Goal: Task Accomplishment & Management: Manage account settings

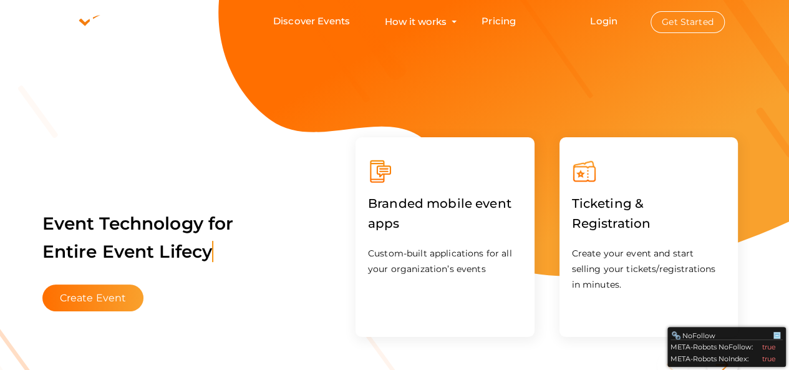
click at [589, 20] on span "Login Get Started" at bounding box center [656, 21] width 165 height 9
click at [598, 23] on link "Login" at bounding box center [603, 21] width 27 height 12
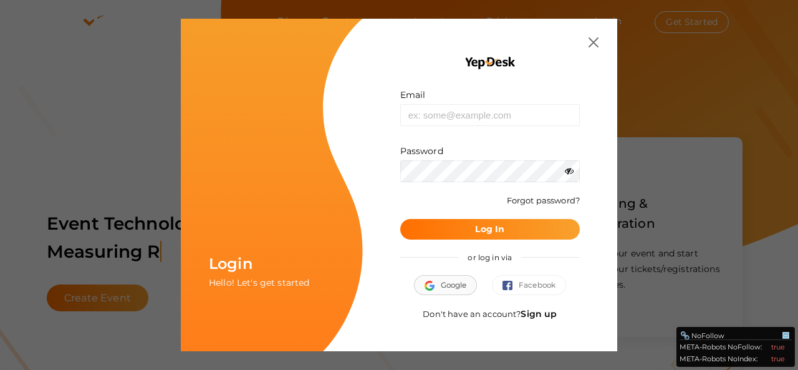
click at [433, 283] on img "button" at bounding box center [433, 286] width 16 height 10
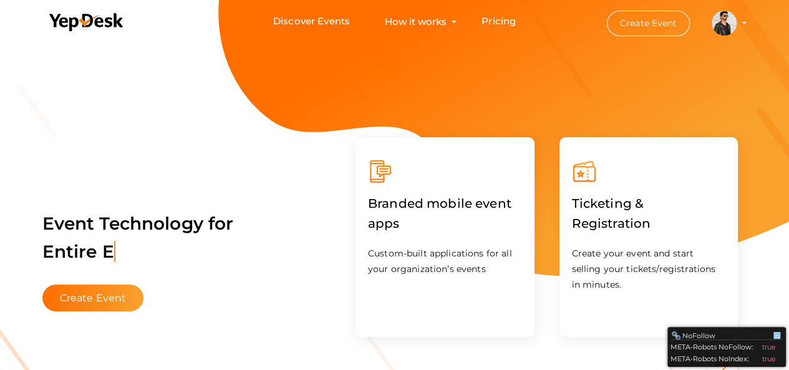
click at [729, 18] on img at bounding box center [724, 23] width 25 height 25
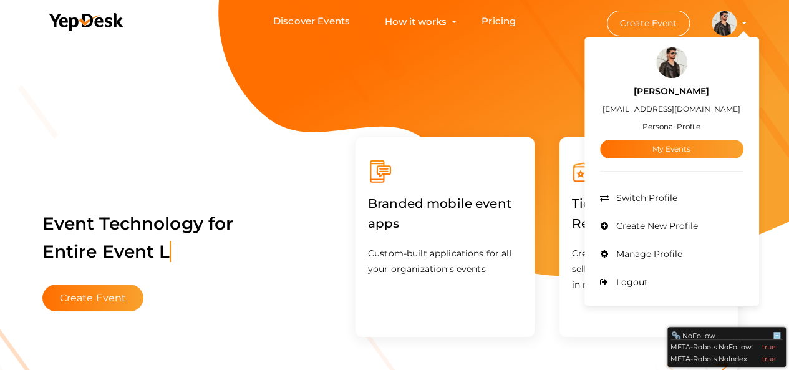
click at [686, 122] on small "Personal Profile" at bounding box center [671, 126] width 58 height 9
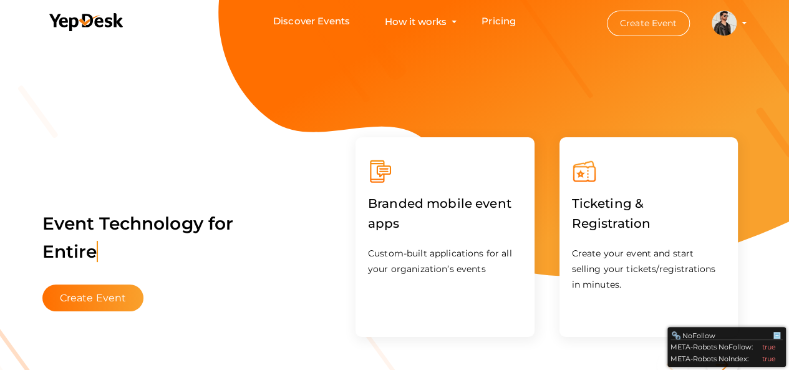
click at [735, 21] on img at bounding box center [724, 23] width 25 height 25
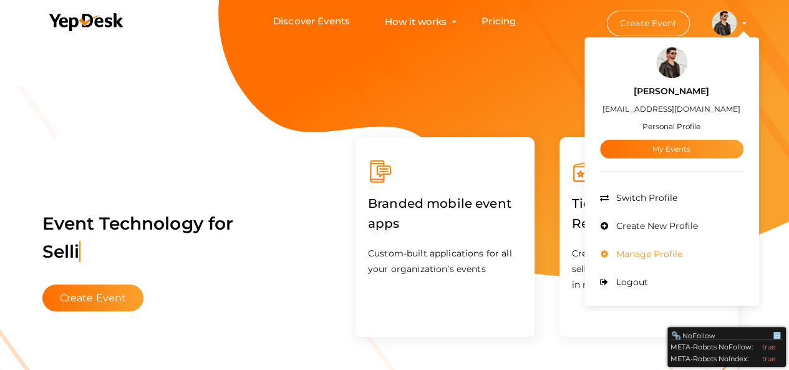
click at [666, 253] on span "Manage Profile" at bounding box center [647, 253] width 69 height 11
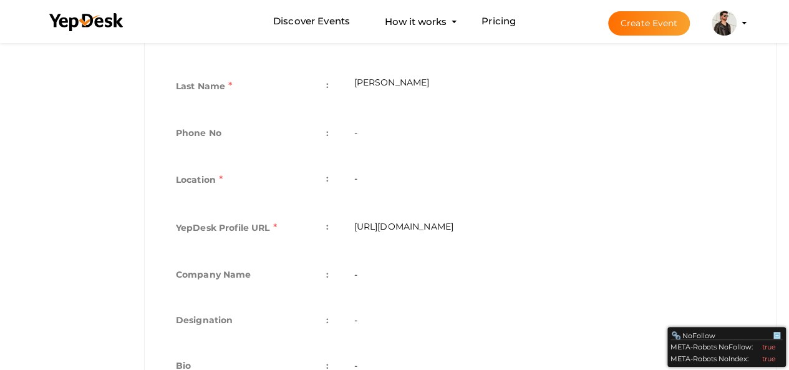
scroll to position [393, 0]
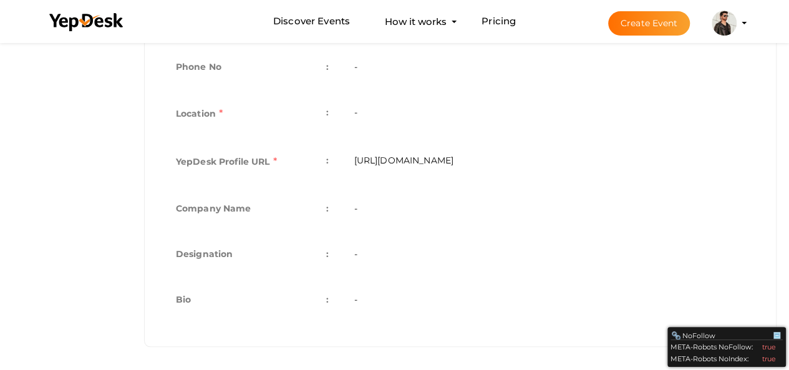
click at [494, 158] on td "[URL][DOMAIN_NAME]" at bounding box center [549, 163] width 416 height 48
click at [429, 155] on td "https://www.yepdesk.com/profile/johnsmith" at bounding box center [549, 163] width 416 height 48
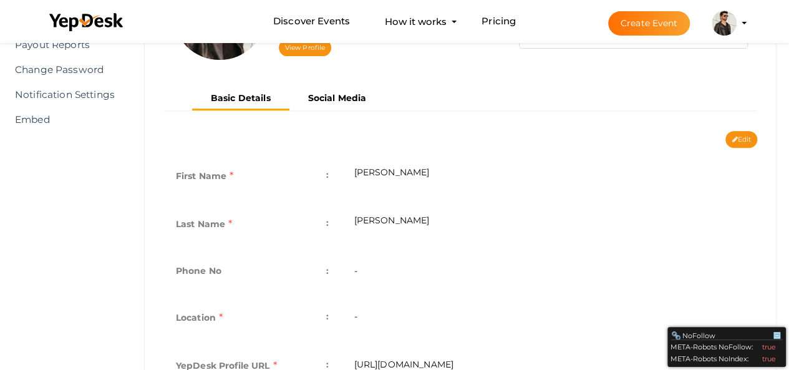
scroll to position [146, 0]
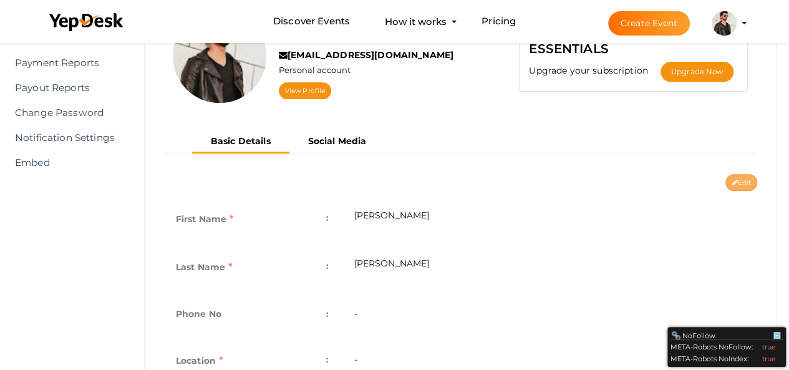
click at [746, 174] on button "Edit" at bounding box center [741, 182] width 32 height 17
type input "John"
type input "Smith"
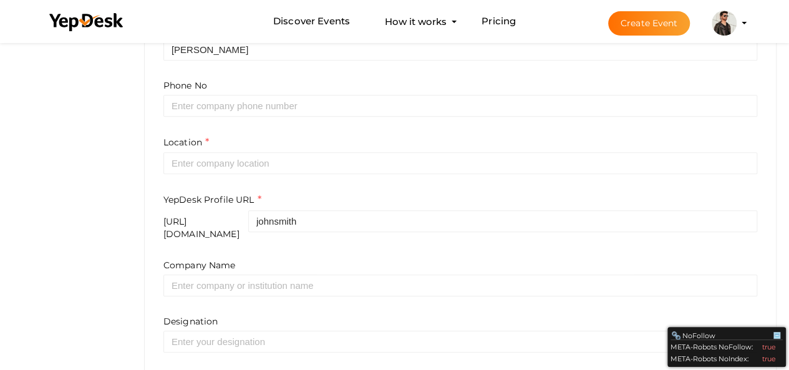
scroll to position [437, 0]
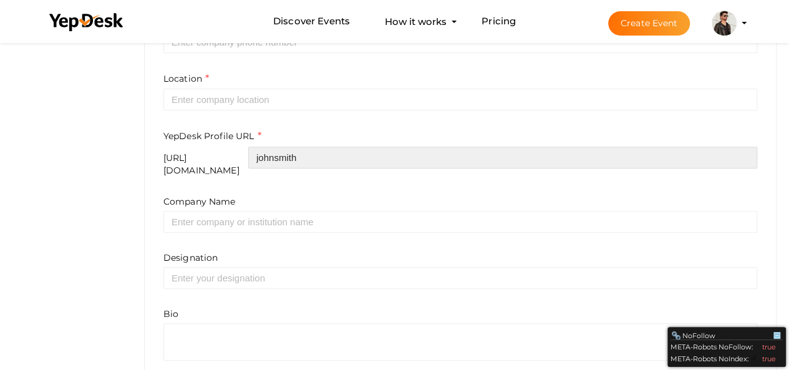
click at [465, 151] on input "johnsmith" at bounding box center [502, 158] width 509 height 22
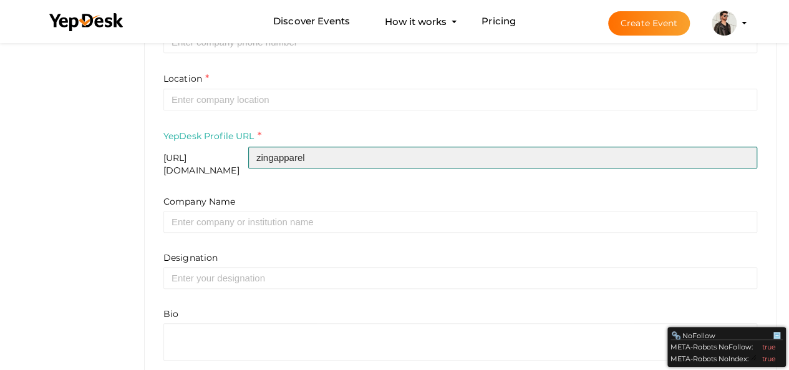
type input "zingapparel"
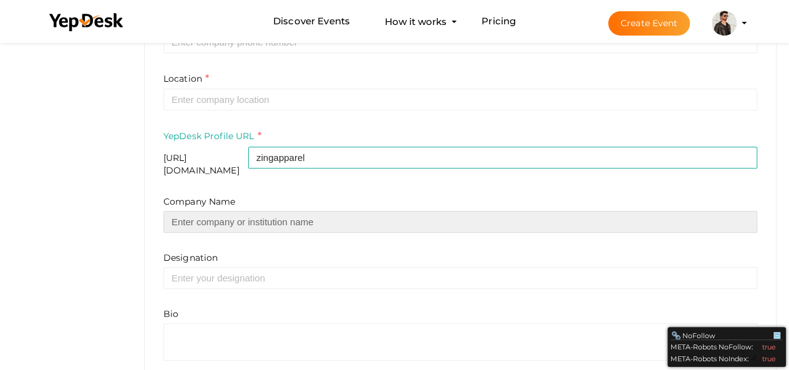
click at [336, 219] on input "text" at bounding box center [460, 222] width 594 height 22
type input "Zing Apparel"
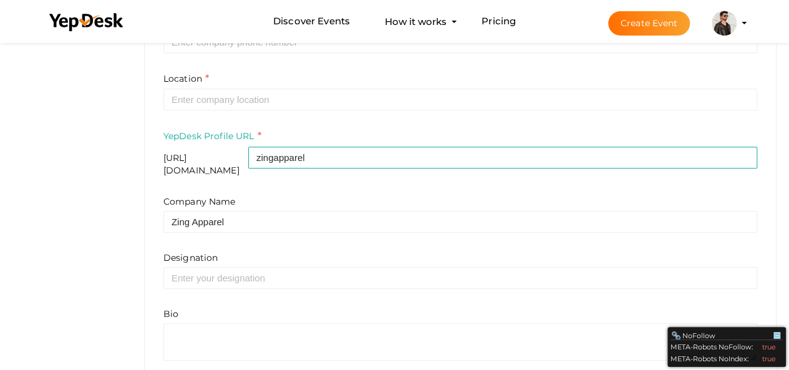
type input "Zing"
type input "Apparel"
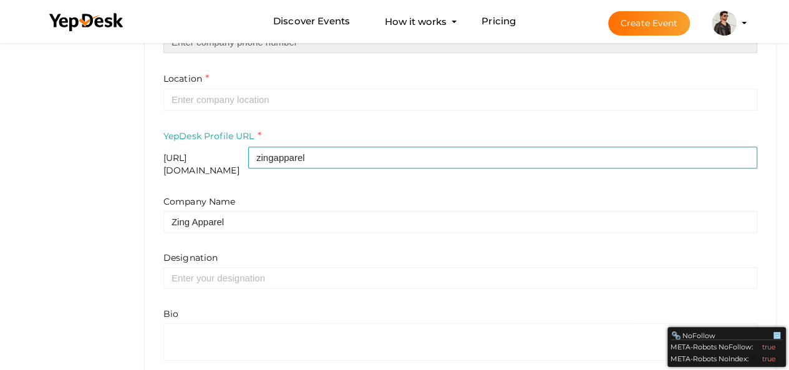
type input "07476888071"
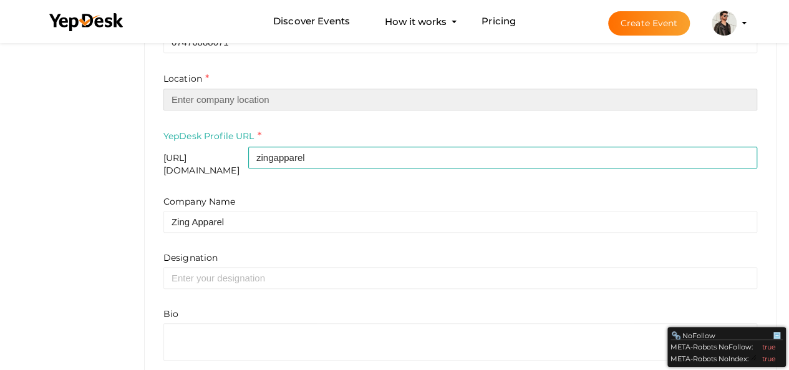
type input "[GEOGRAPHIC_DATA]"
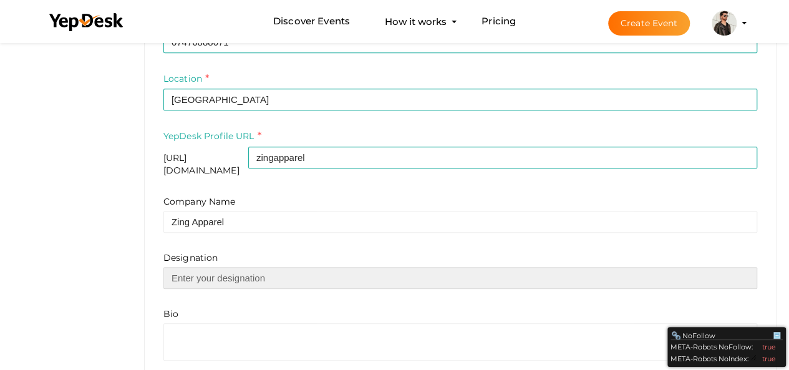
click at [205, 274] on input "text" at bounding box center [460, 278] width 594 height 22
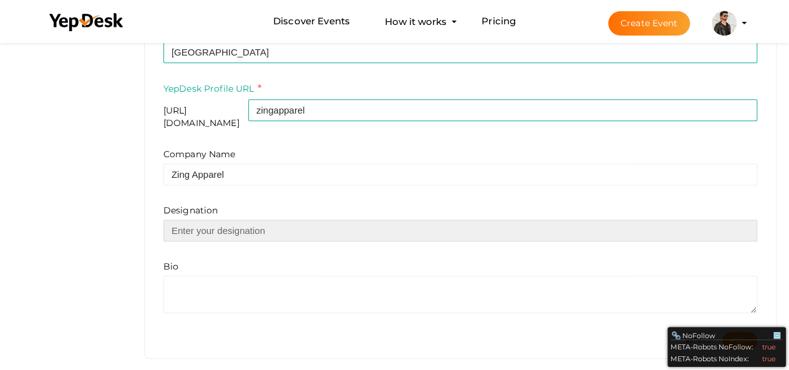
scroll to position [488, 0]
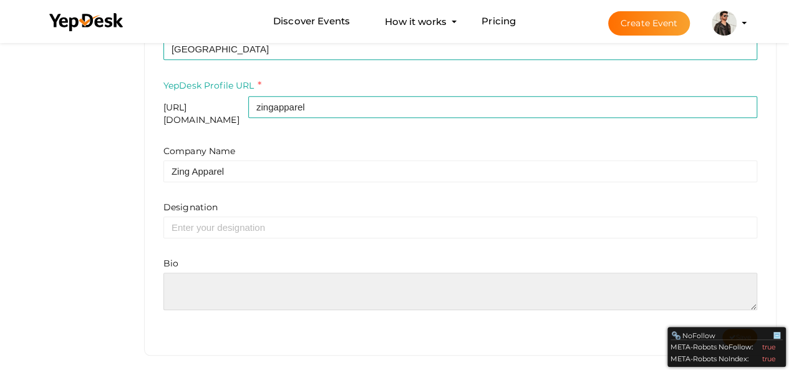
click at [314, 284] on textarea at bounding box center [460, 291] width 594 height 37
paste textarea "Stay stylish and comfortable with the **Meru The Succubus Canada Hoodie**, desi…"
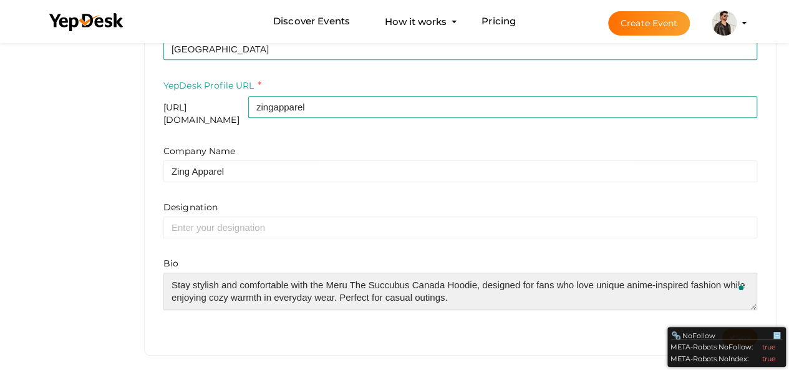
type textarea "Stay stylish and comfortable with the Meru The Succubus Canada Hoodie, designed…"
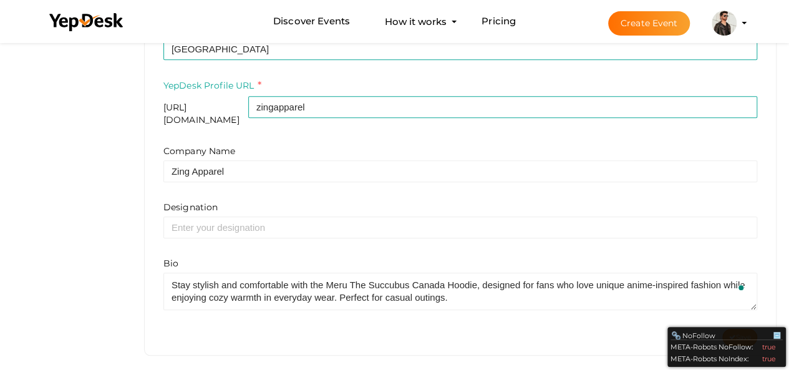
click at [744, 333] on span "Save" at bounding box center [740, 337] width 22 height 8
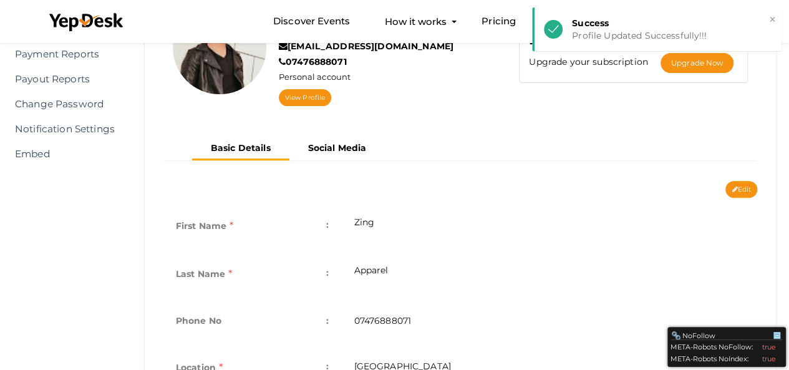
scroll to position [73, 0]
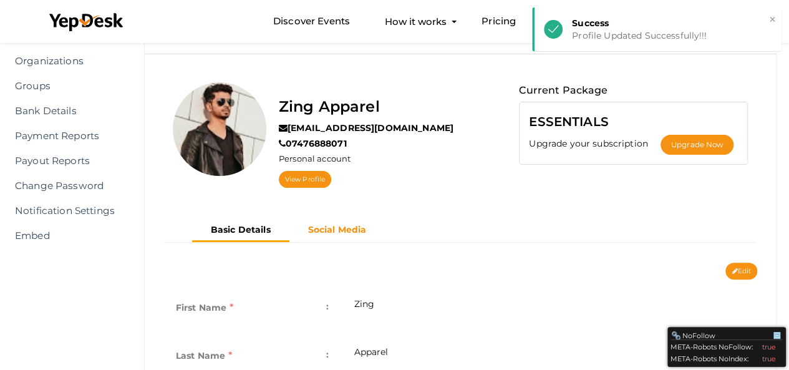
click at [357, 229] on b "Social Media" at bounding box center [337, 229] width 59 height 11
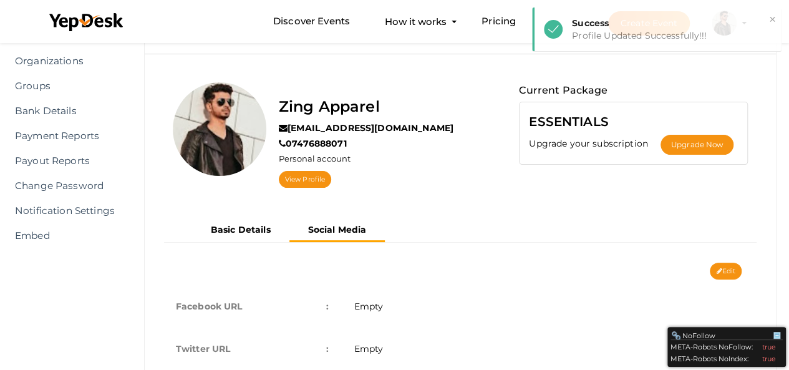
scroll to position [141, 0]
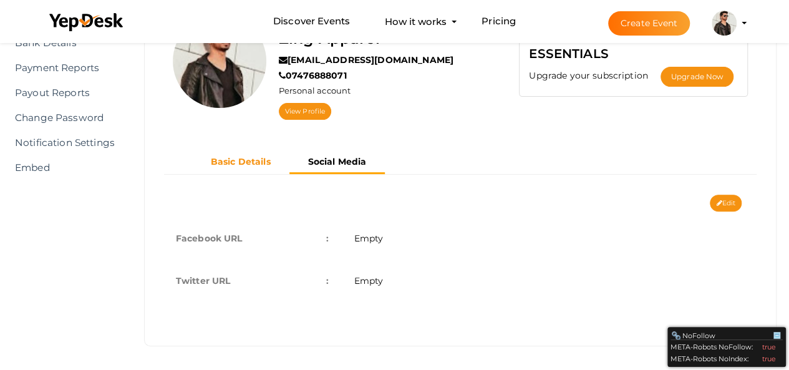
click at [238, 152] on button "Basic Details" at bounding box center [240, 162] width 97 height 21
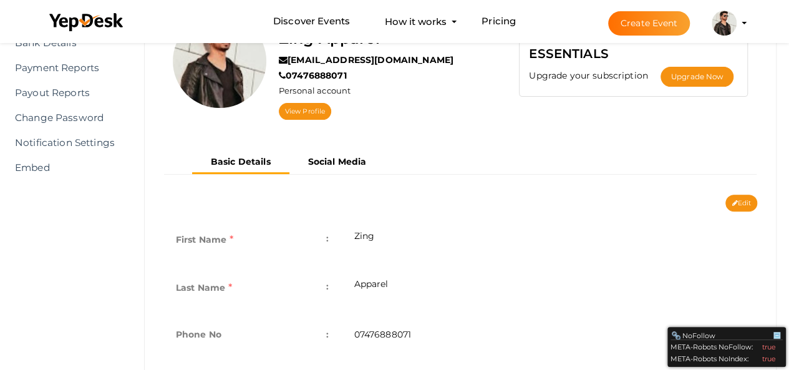
click at [761, 203] on div "Edit Cancel Save" at bounding box center [460, 203] width 612 height 17
click at [755, 201] on button "Edit" at bounding box center [741, 203] width 32 height 17
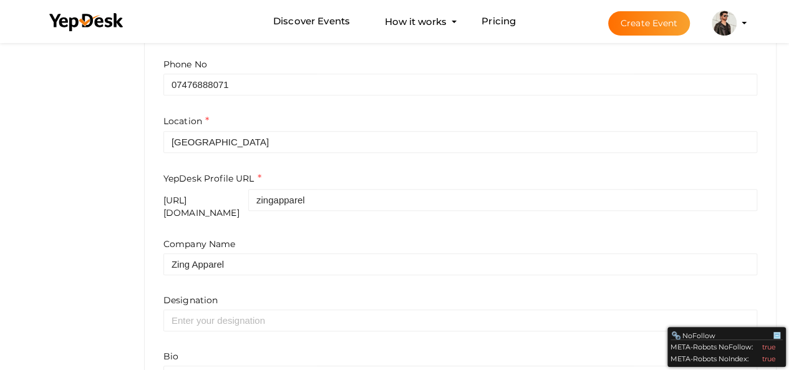
scroll to position [503, 0]
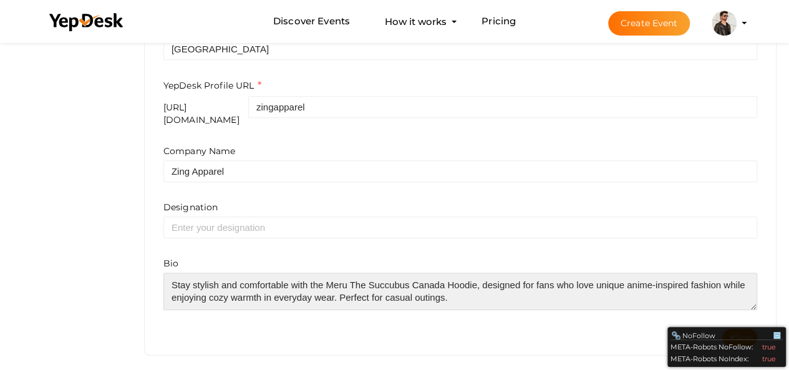
click at [475, 273] on textarea at bounding box center [460, 291] width 594 height 37
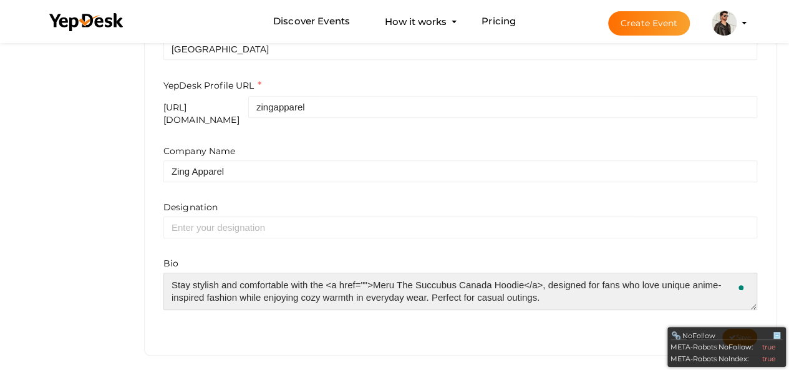
paste textarea "https://zingapparel.com/products/meru-the-succubus-canada-hoodie"
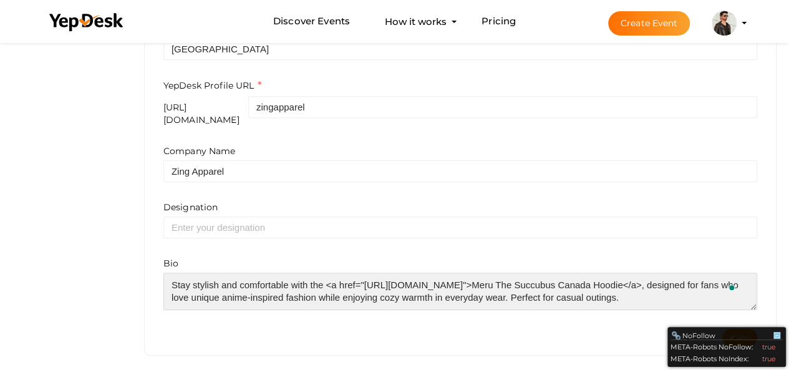
click at [687, 288] on textarea "To enrich screen reader interactions, please activate Accessibility in Grammarl…" at bounding box center [460, 291] width 594 height 37
paste textarea "https://zingapparel.com/products/meru-the-succubus-canada-hoodie"
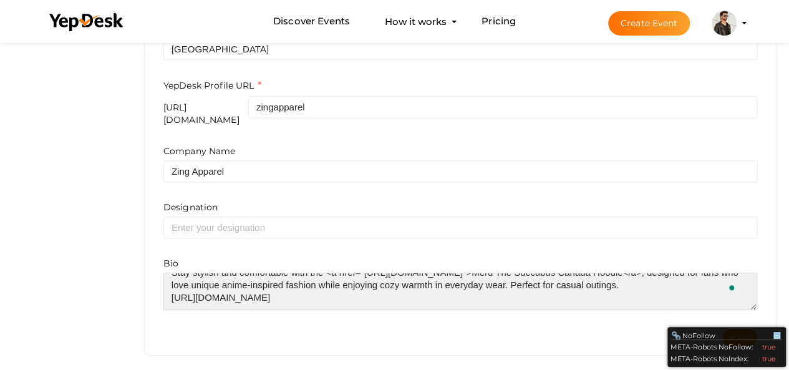
type textarea "Stay stylish and comfortable with the <a href="[URL][DOMAIN_NAME]">Meru The Suc…"
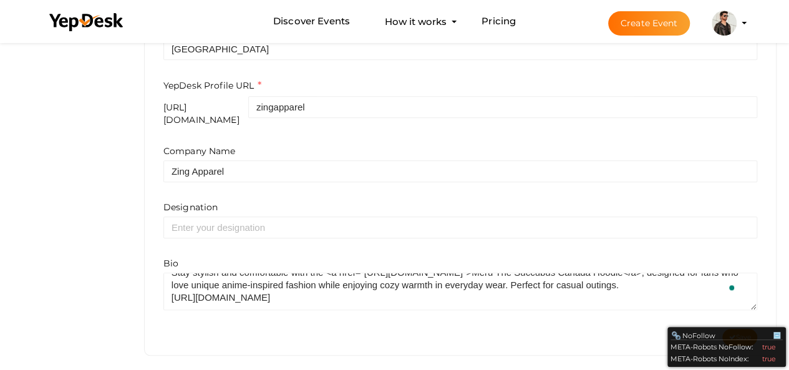
click at [740, 317] on div "First Name e.g. "John" Zing Last Name e.g. "Doe" Apparel Phone No 07476888071 L…" at bounding box center [460, 89] width 612 height 480
click at [740, 329] on button "Save" at bounding box center [739, 337] width 35 height 17
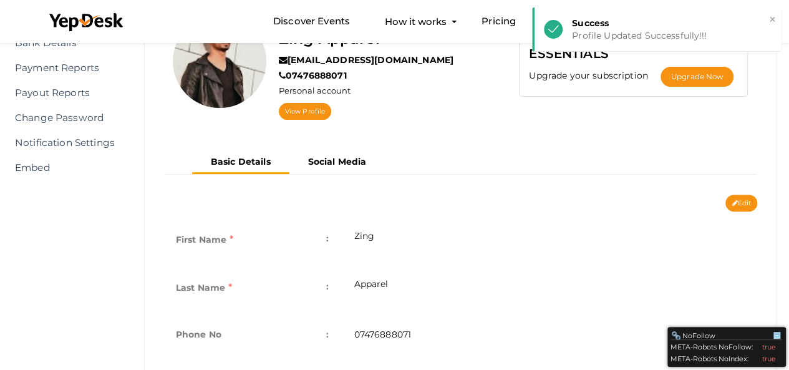
scroll to position [146, 0]
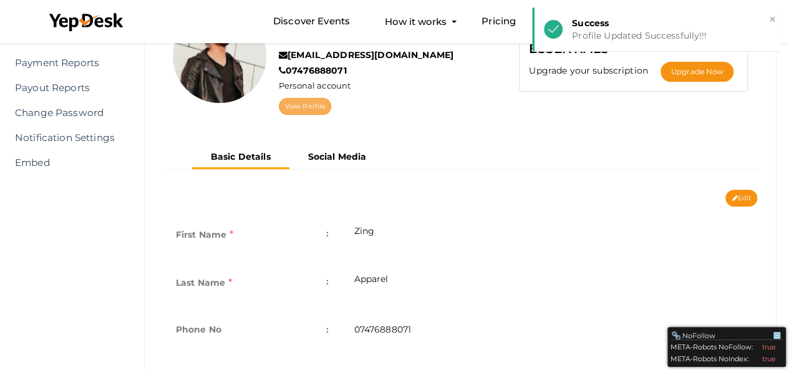
click at [294, 113] on link "View Profile" at bounding box center [305, 106] width 52 height 17
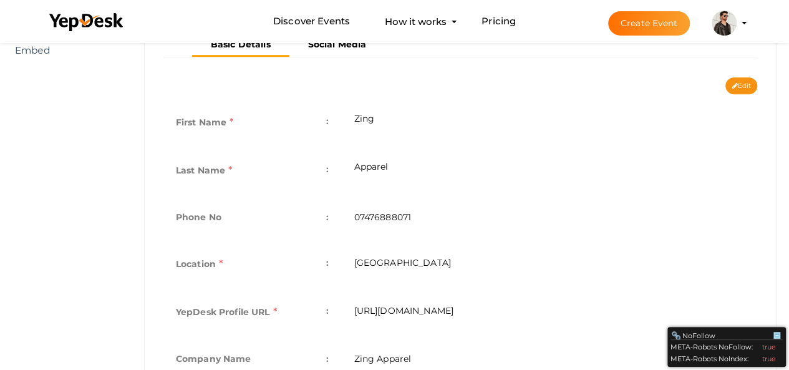
scroll to position [323, 0]
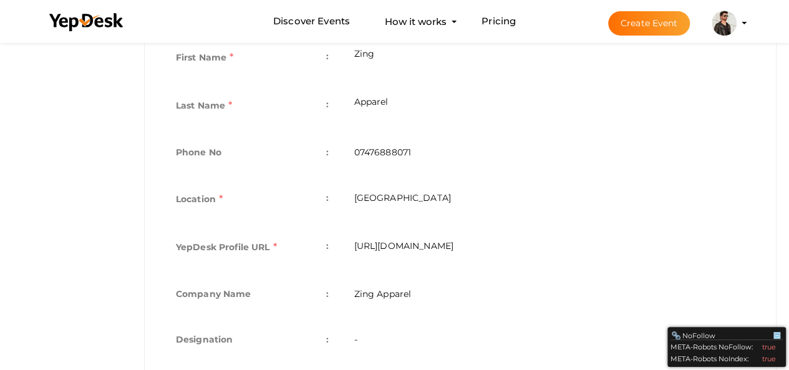
click at [467, 246] on td "[URL][DOMAIN_NAME]" at bounding box center [549, 249] width 416 height 48
copy tbody "[URL][DOMAIN_NAME]"
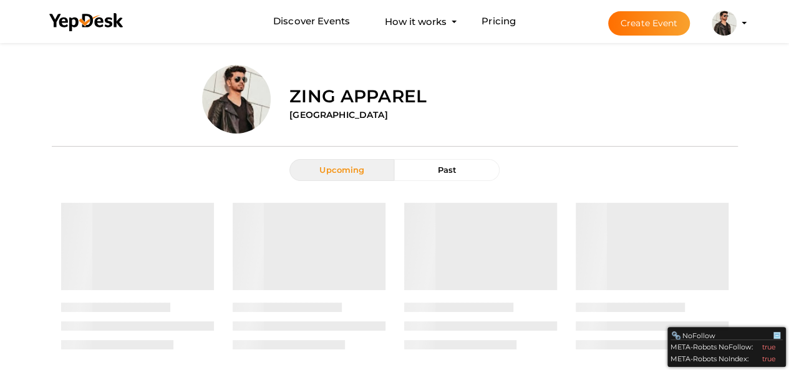
click at [509, 122] on div "Zing Apparel [GEOGRAPHIC_DATA]" at bounding box center [508, 94] width 457 height 59
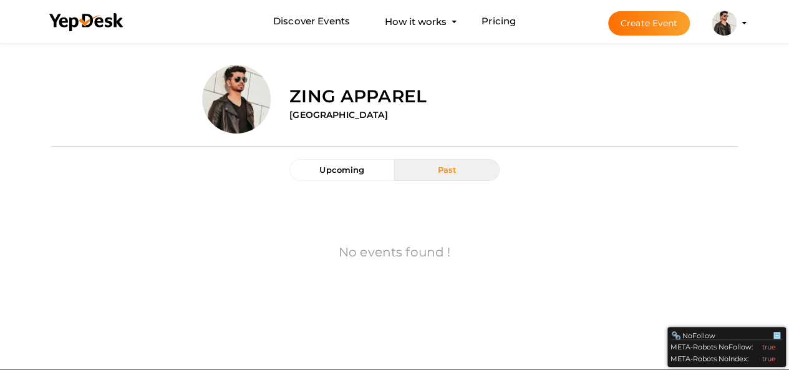
click at [722, 23] on img at bounding box center [724, 23] width 25 height 25
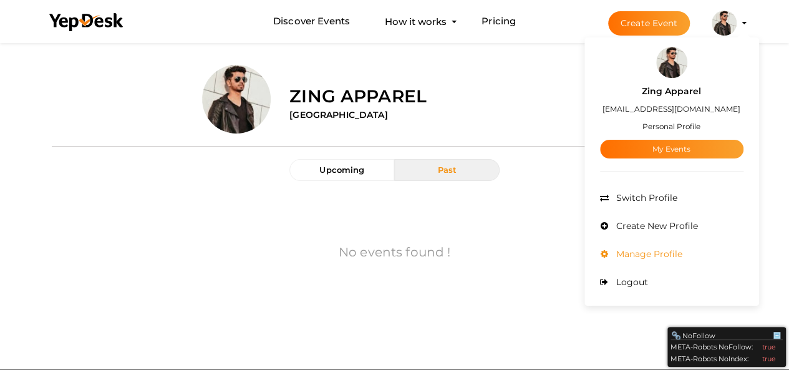
click at [676, 252] on span "Manage Profile" at bounding box center [647, 253] width 69 height 11
